Goal: Task Accomplishment & Management: Use online tool/utility

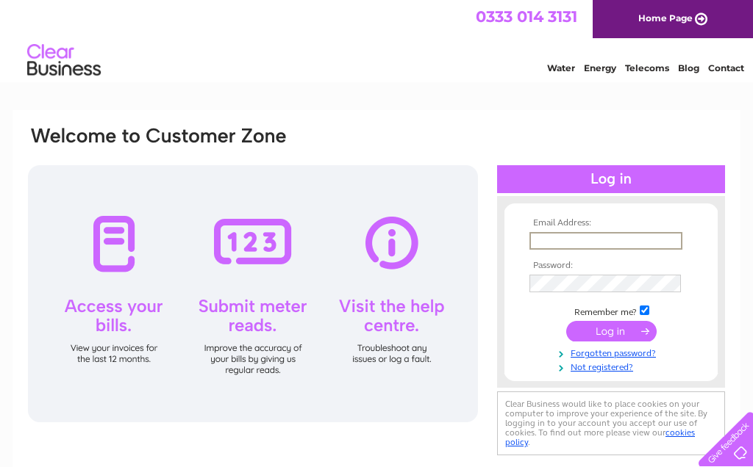
type input "michaelwaikai@aol.com"
click at [611, 332] on input "submit" at bounding box center [611, 331] width 90 height 21
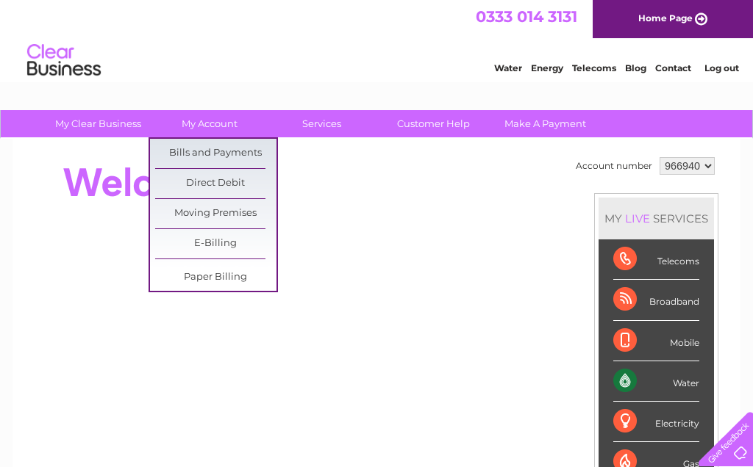
click at [337, 213] on div at bounding box center [293, 331] width 535 height 354
click at [248, 151] on link "Bills and Payments" at bounding box center [215, 153] width 121 height 29
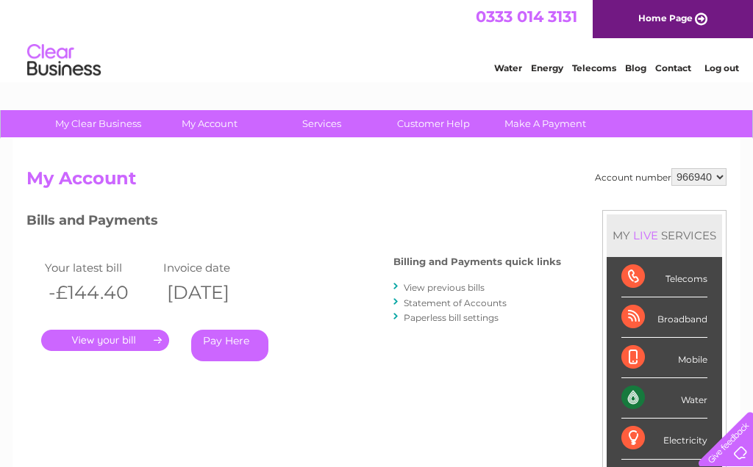
click at [478, 287] on link "View previous bills" at bounding box center [444, 287] width 81 height 11
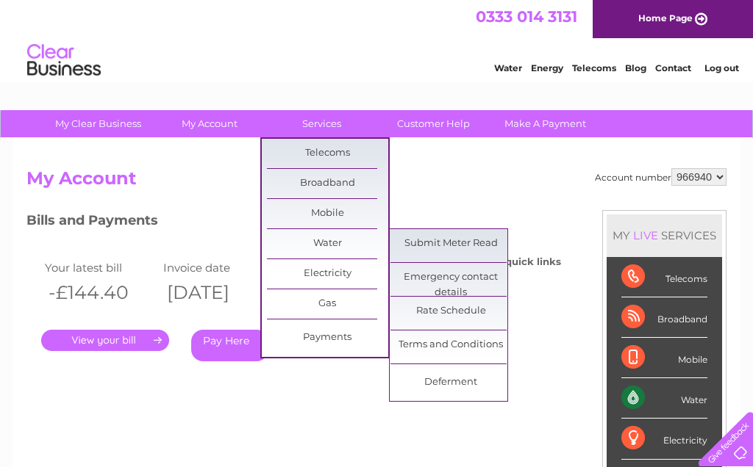
click at [476, 246] on link "Submit Meter Read" at bounding box center [450, 243] width 121 height 29
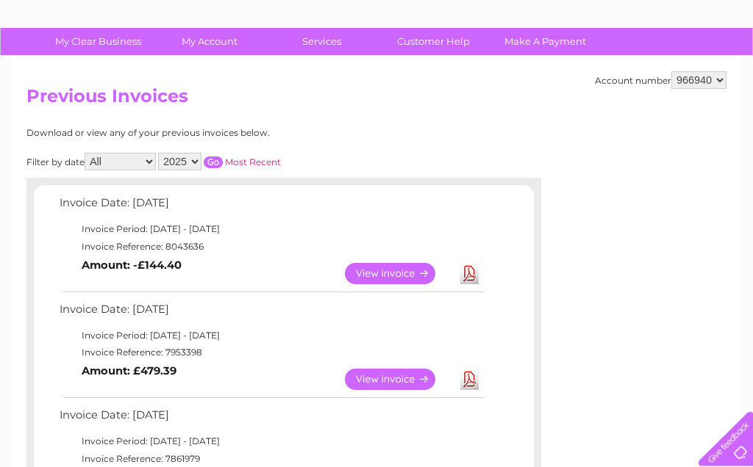
scroll to position [122, 0]
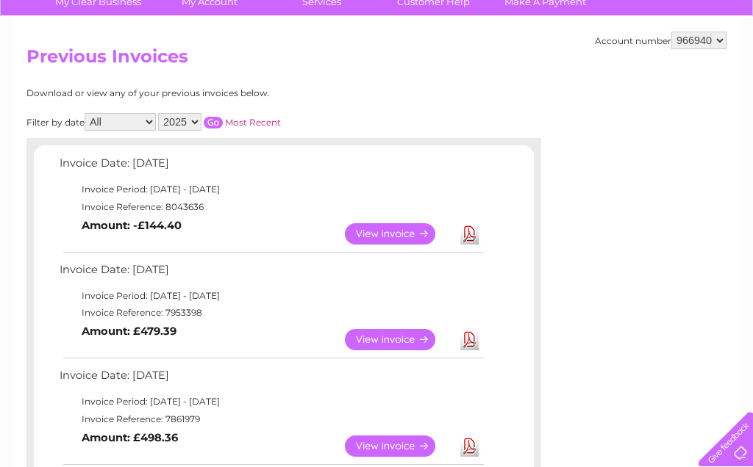
click at [470, 240] on link "Download" at bounding box center [469, 233] width 18 height 21
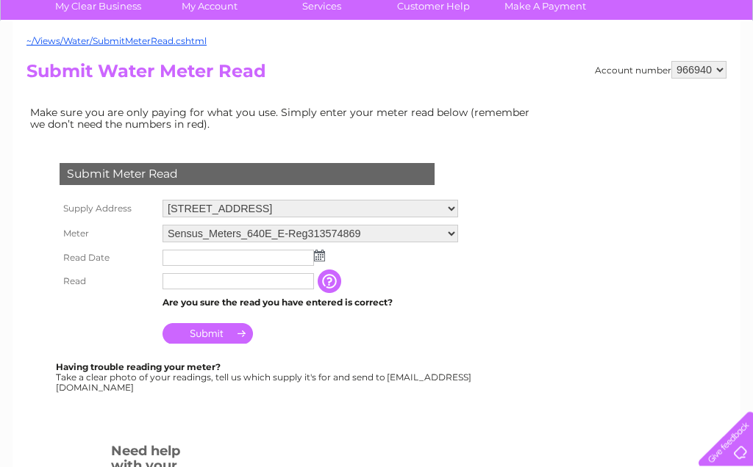
scroll to position [118, 0]
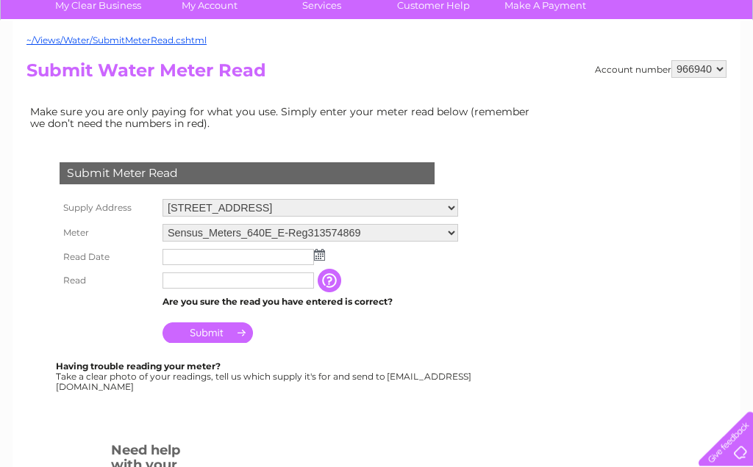
click at [321, 262] on img at bounding box center [319, 256] width 11 height 12
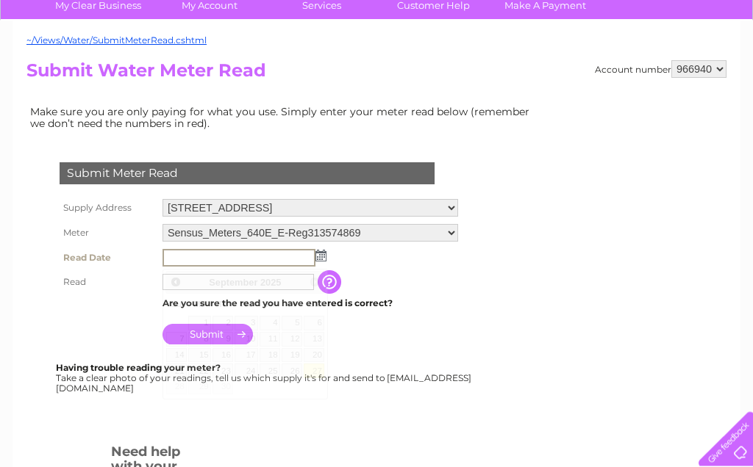
scroll to position [118, 0]
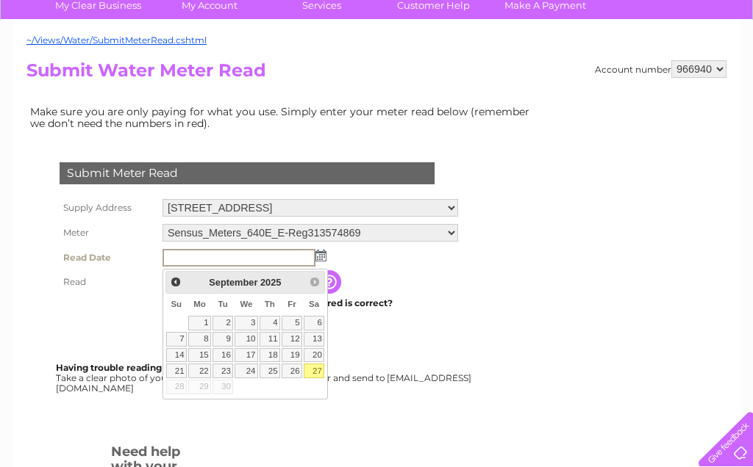
click at [318, 372] on link "27" at bounding box center [314, 371] width 21 height 15
type input "2025/09/27"
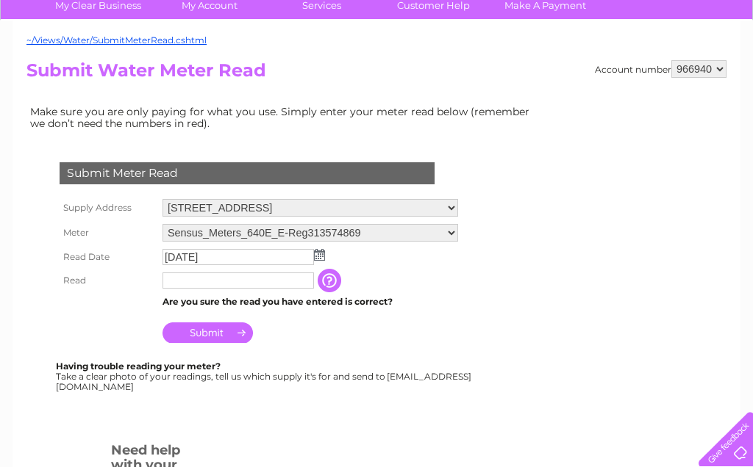
click at [216, 284] on input "text" at bounding box center [237, 281] width 151 height 16
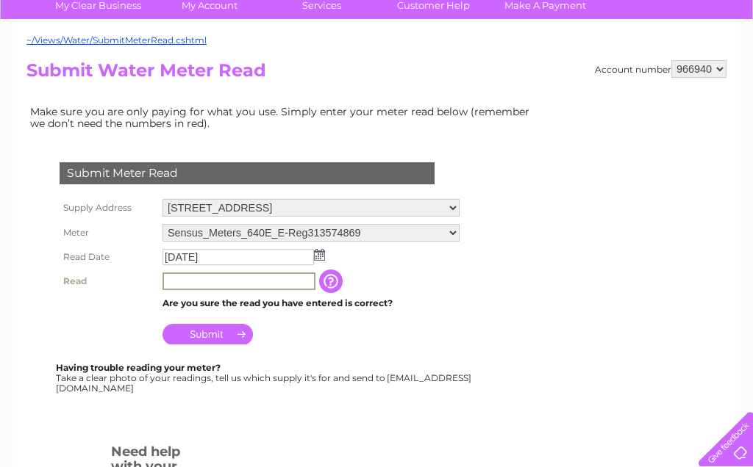
scroll to position [118, 0]
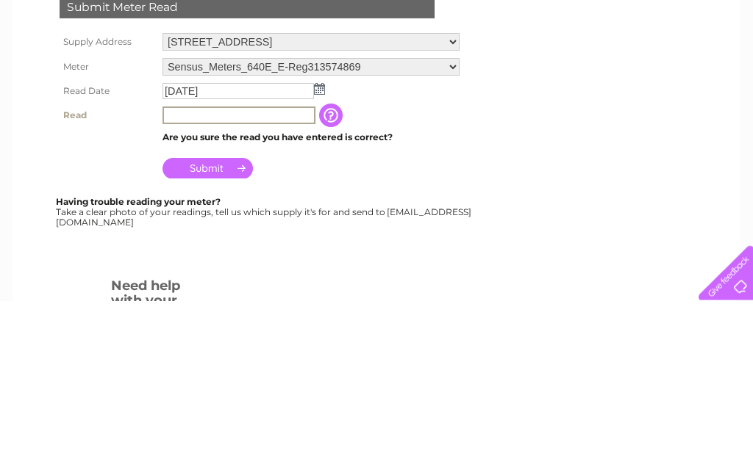
click at [334, 270] on input "button" at bounding box center [332, 282] width 26 height 24
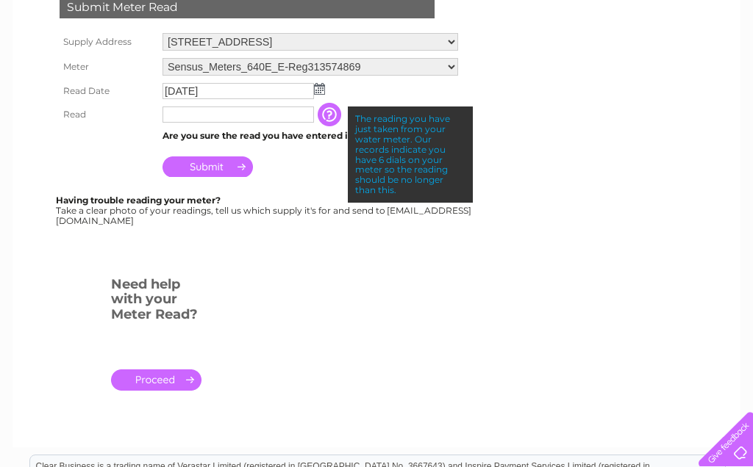
click at [433, 232] on div "Submit Meter Read Supply Address 16 New Crane Place, London, London, E1W 3TU Me…" at bounding box center [249, 118] width 447 height 303
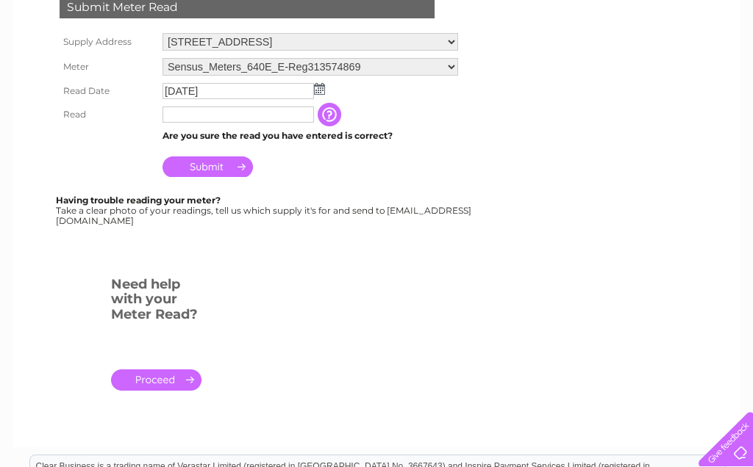
click at [191, 116] on input "text" at bounding box center [237, 115] width 151 height 16
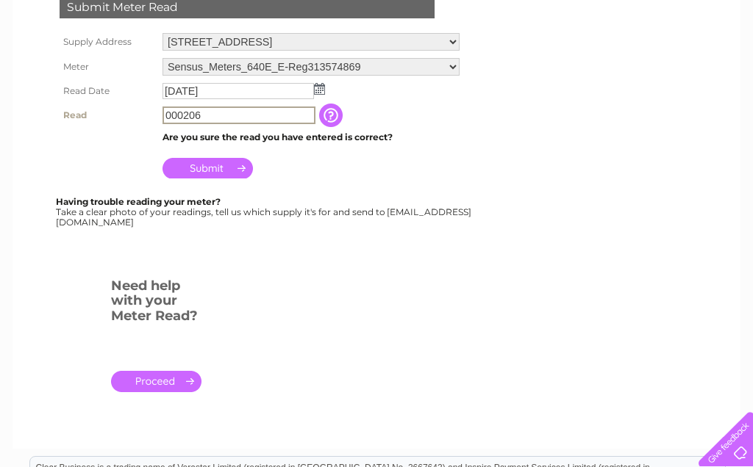
type input "000206"
click at [226, 166] on input "Submit" at bounding box center [207, 168] width 90 height 21
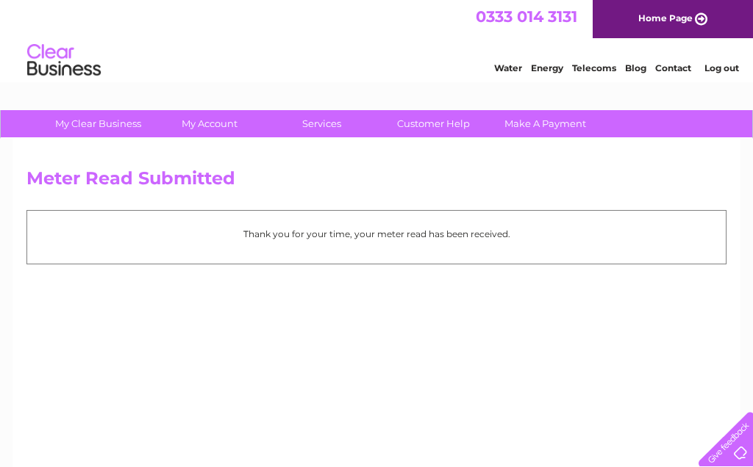
click at [731, 68] on link "Log out" at bounding box center [721, 67] width 35 height 11
